Goal: Find specific page/section: Find specific page/section

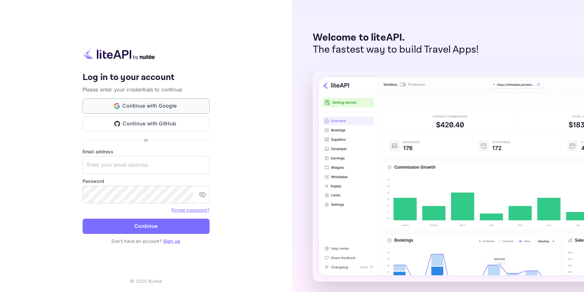
click at [153, 105] on button "Continue with Google" at bounding box center [146, 105] width 127 height 15
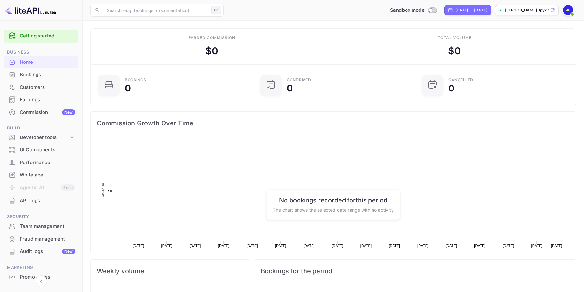
scroll to position [103, 158]
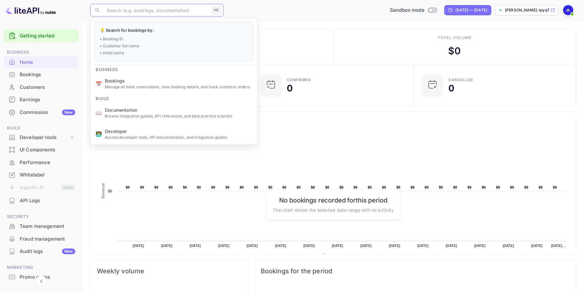
click at [134, 10] on input "text" at bounding box center [156, 10] width 106 height 13
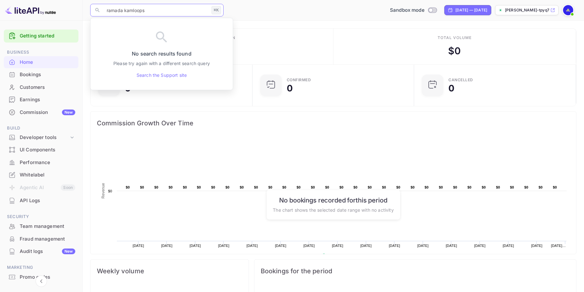
drag, startPoint x: 124, startPoint y: 8, endPoint x: 99, endPoint y: 9, distance: 24.5
click at [99, 9] on div "​ ramada kamloops ⌘K ​" at bounding box center [156, 10] width 133 height 13
type input "kamloops"
drag, startPoint x: 178, startPoint y: 9, endPoint x: 212, endPoint y: 9, distance: 34.3
click at [178, 9] on input "kamloops" at bounding box center [156, 10] width 106 height 13
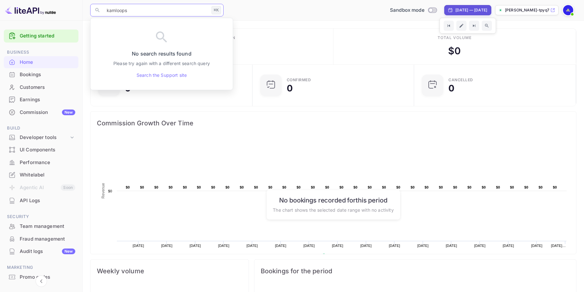
click at [348, 9] on div "Sandbox mode [DATE] — [DATE] [PERSON_NAME]-tpyq7.nuit..." at bounding box center [401, 9] width 350 height 11
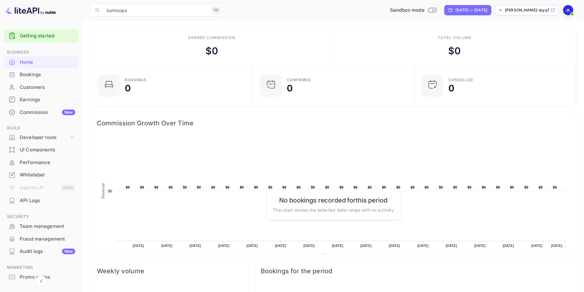
scroll to position [11, 0]
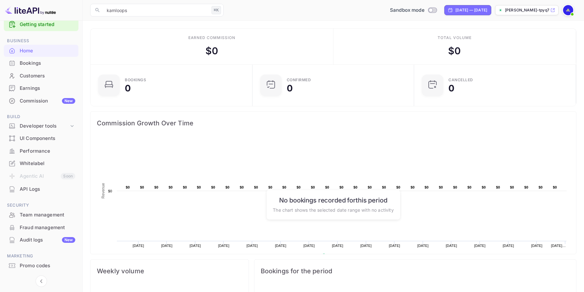
click at [25, 264] on div "Promo codes" at bounding box center [48, 265] width 56 height 7
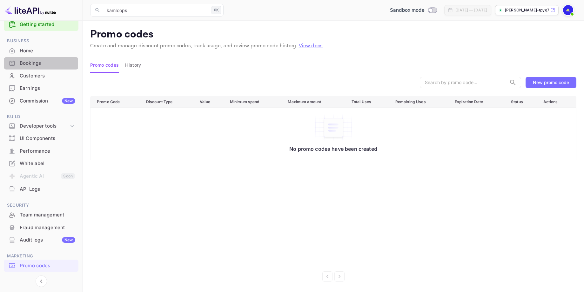
click at [26, 64] on div "Bookings" at bounding box center [48, 63] width 56 height 7
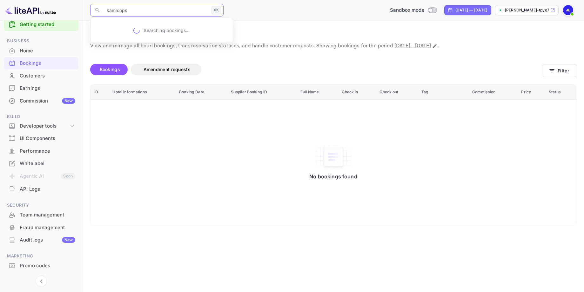
click at [170, 8] on input "kamloops" at bounding box center [156, 10] width 106 height 13
click at [554, 10] on icon at bounding box center [552, 10] width 5 height 4
